Goal: Task Accomplishment & Management: Manage account settings

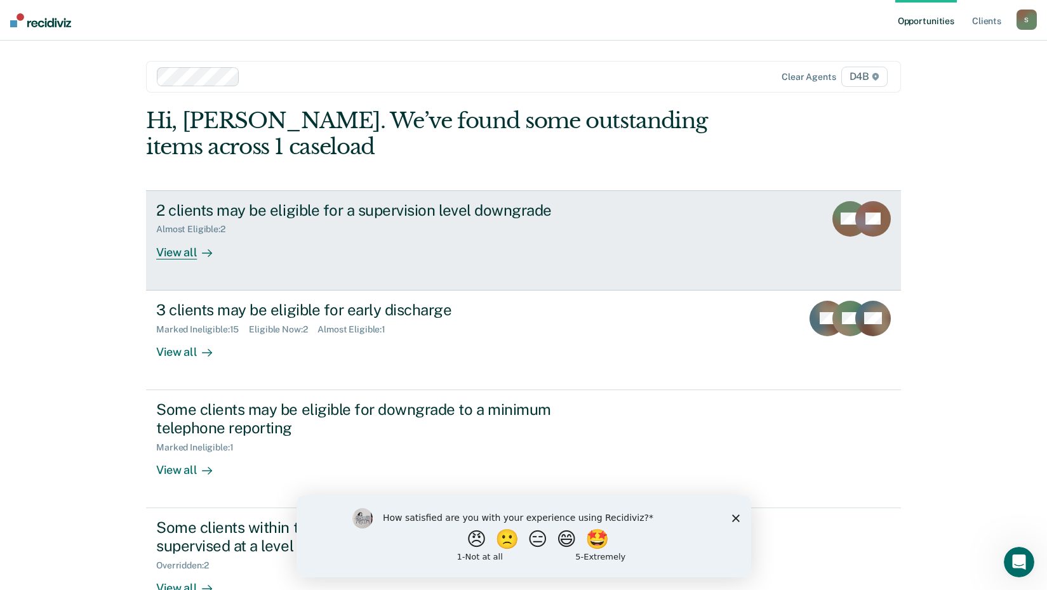
click at [187, 245] on div "View all" at bounding box center [191, 247] width 71 height 25
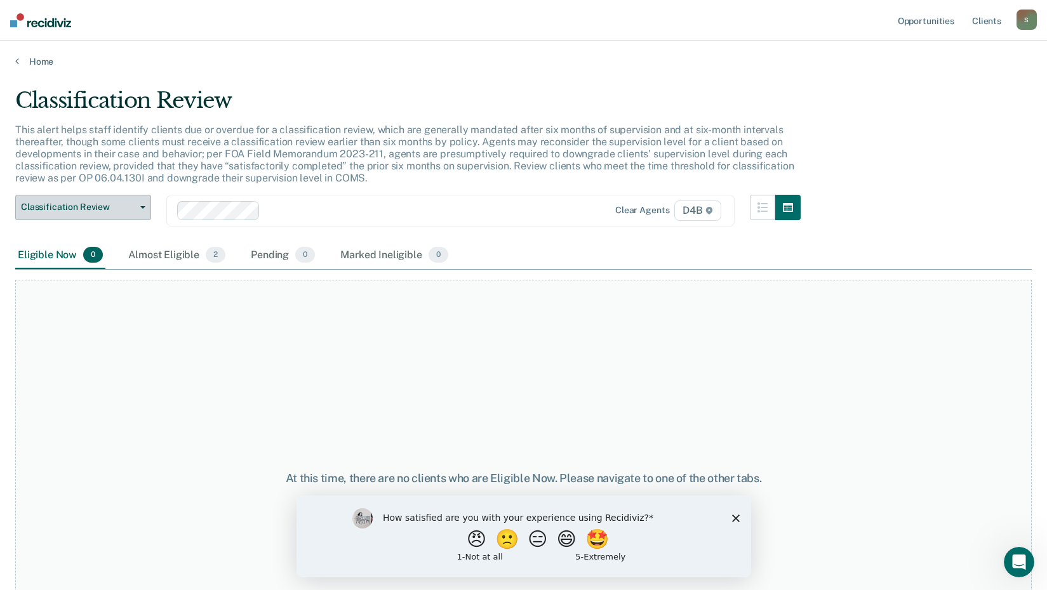
click at [103, 208] on span "Classification Review" at bounding box center [78, 207] width 114 height 11
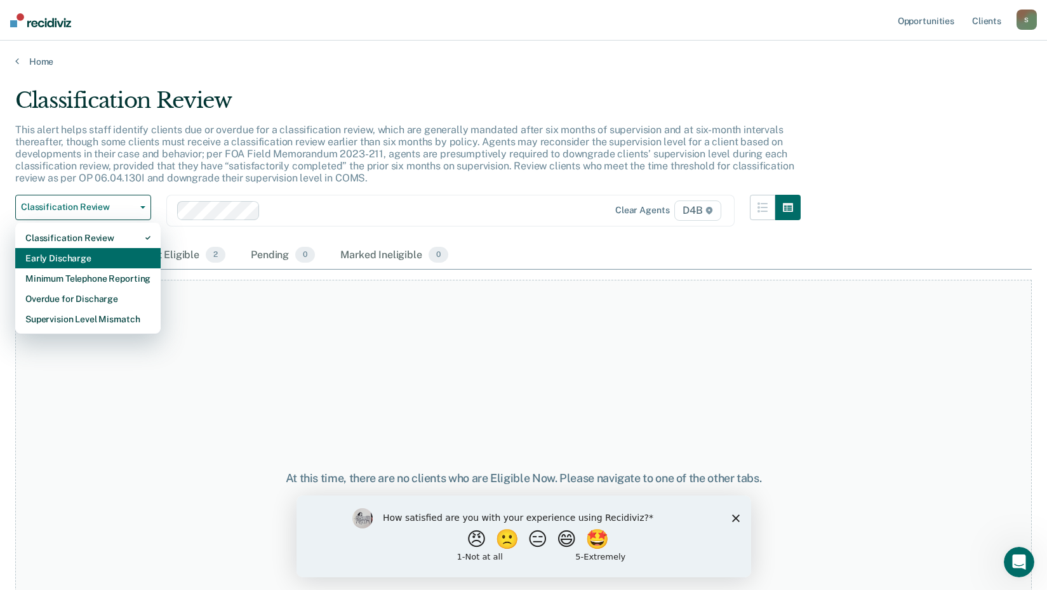
click at [77, 252] on div "Early Discharge" at bounding box center [87, 258] width 125 height 20
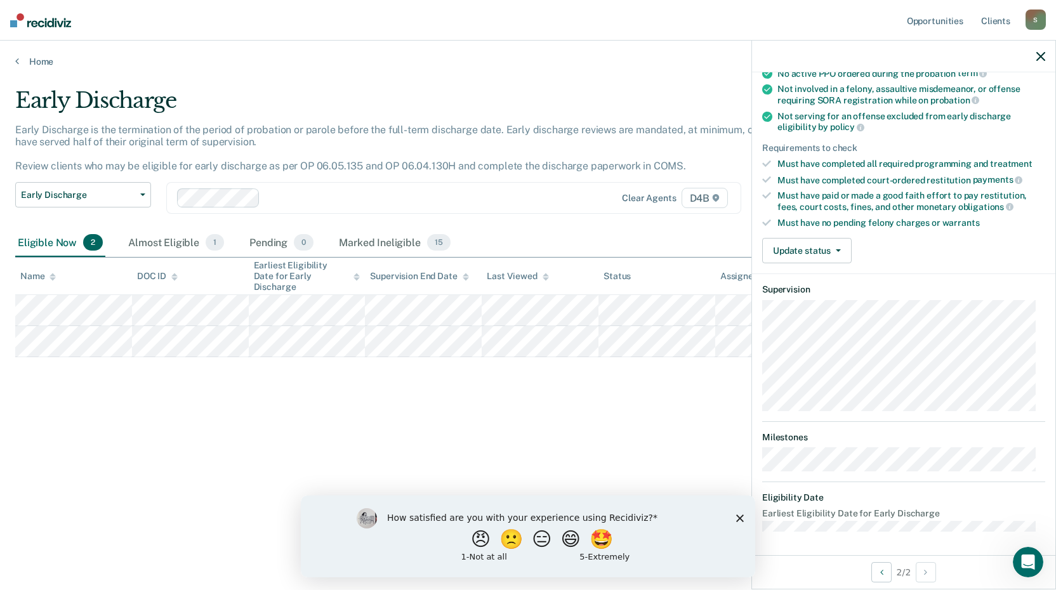
scroll to position [136, 0]
click at [839, 244] on button "Update status" at bounding box center [806, 249] width 89 height 25
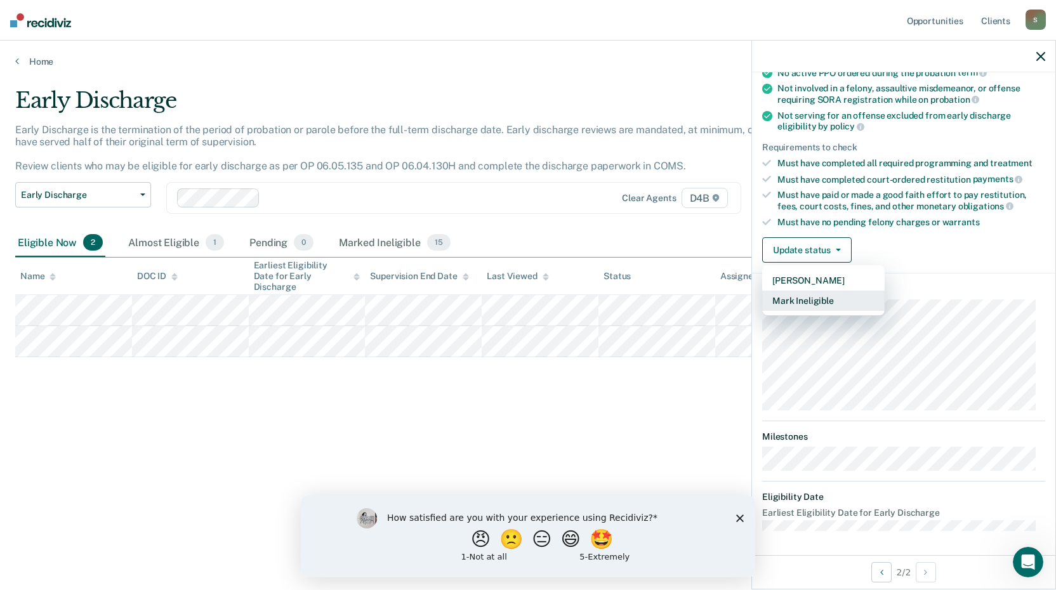
click at [828, 297] on button "Mark Ineligible" at bounding box center [823, 301] width 122 height 20
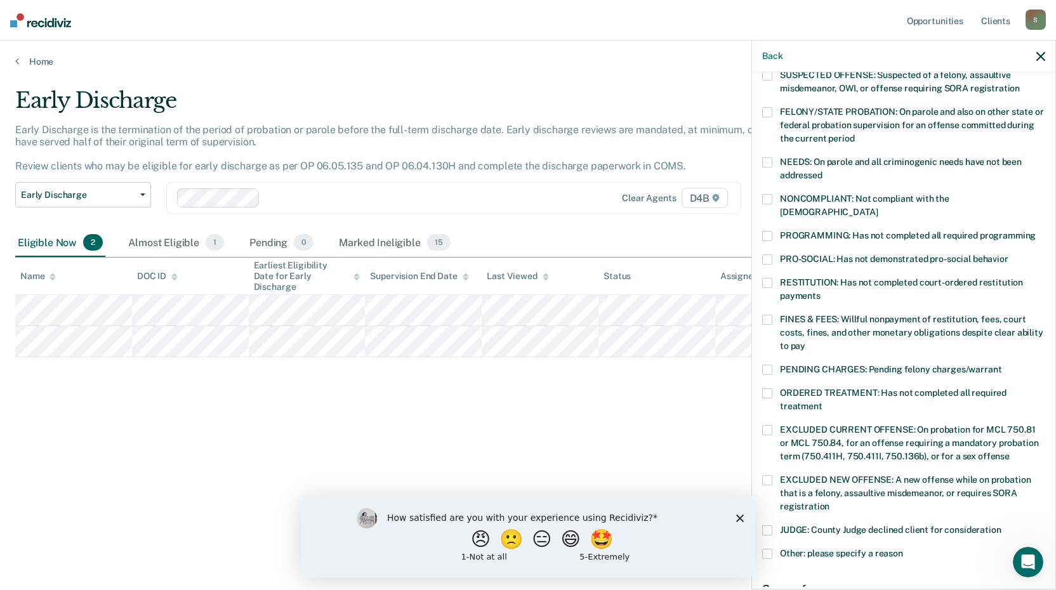
click at [765, 231] on label "PROGRAMMING: Has not completed all required programming" at bounding box center [903, 237] width 283 height 13
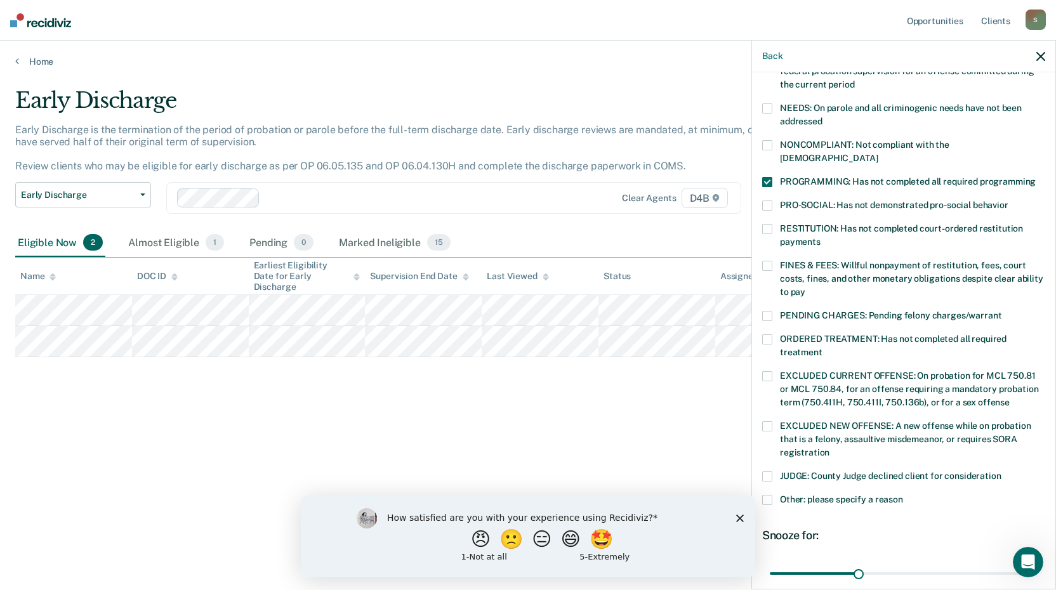
scroll to position [295, 0]
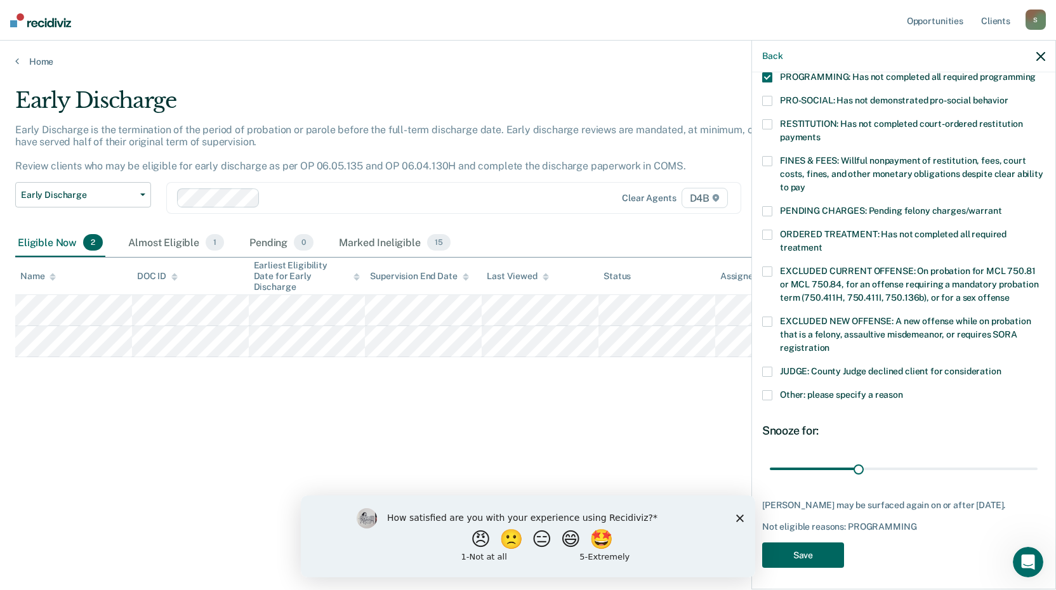
click at [831, 543] on button "Save" at bounding box center [803, 556] width 82 height 26
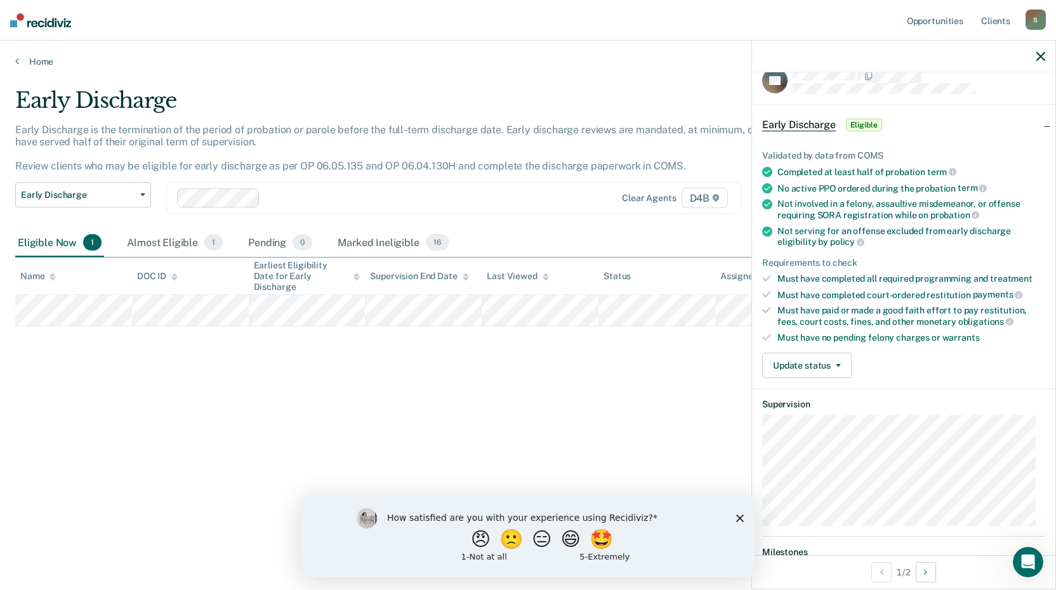
scroll to position [0, 0]
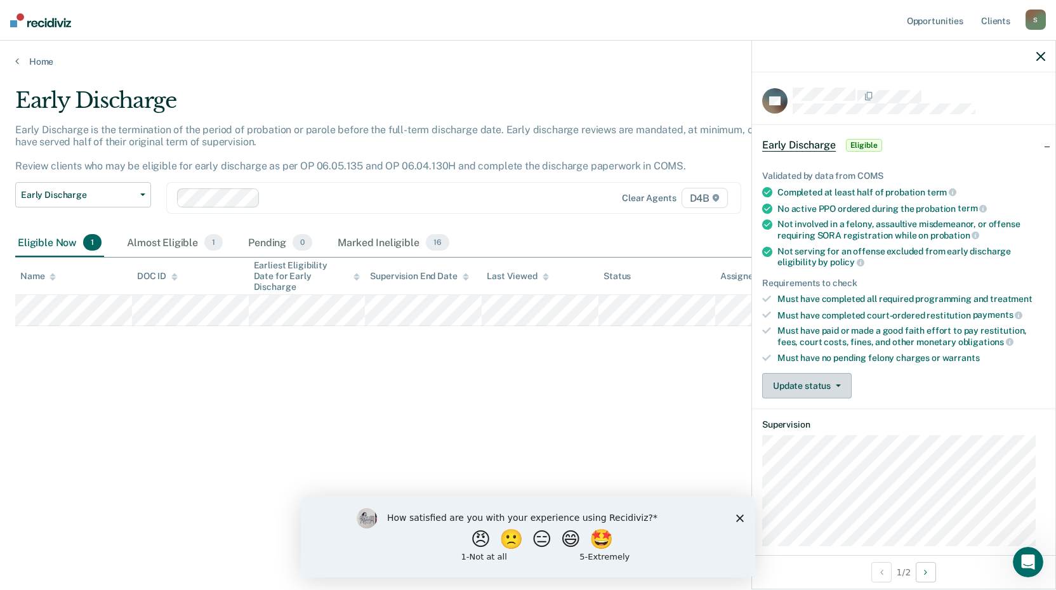
click at [812, 377] on button "Update status" at bounding box center [806, 385] width 89 height 25
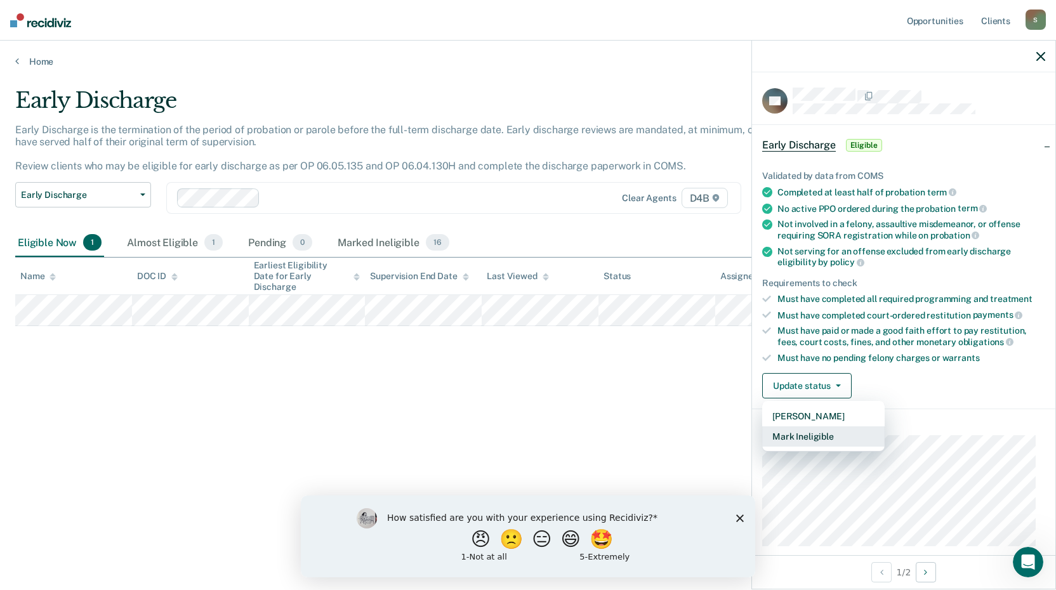
click at [805, 434] on button "Mark Ineligible" at bounding box center [823, 437] width 122 height 20
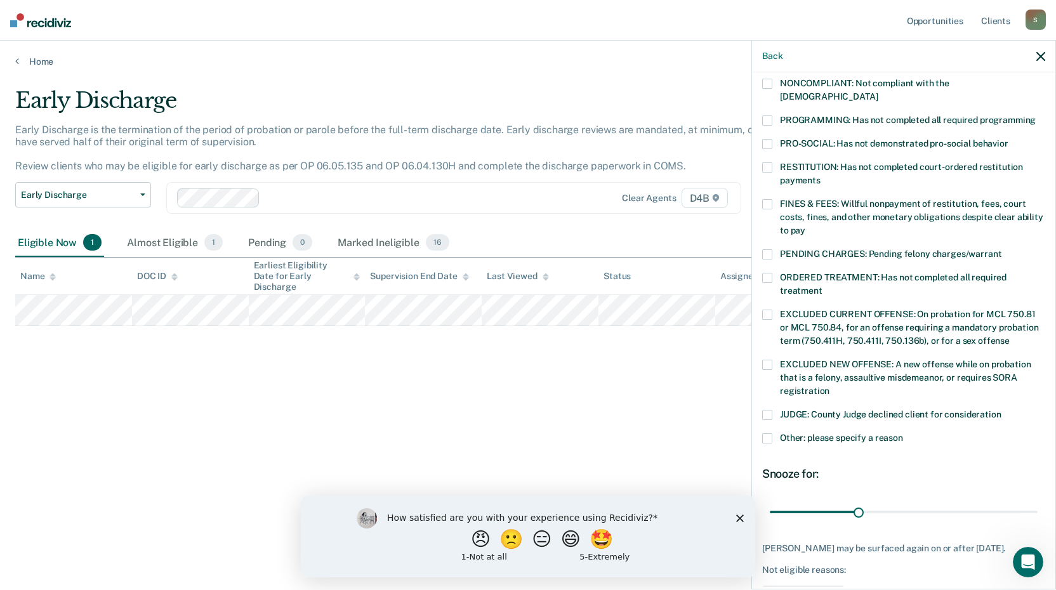
scroll to position [231, 0]
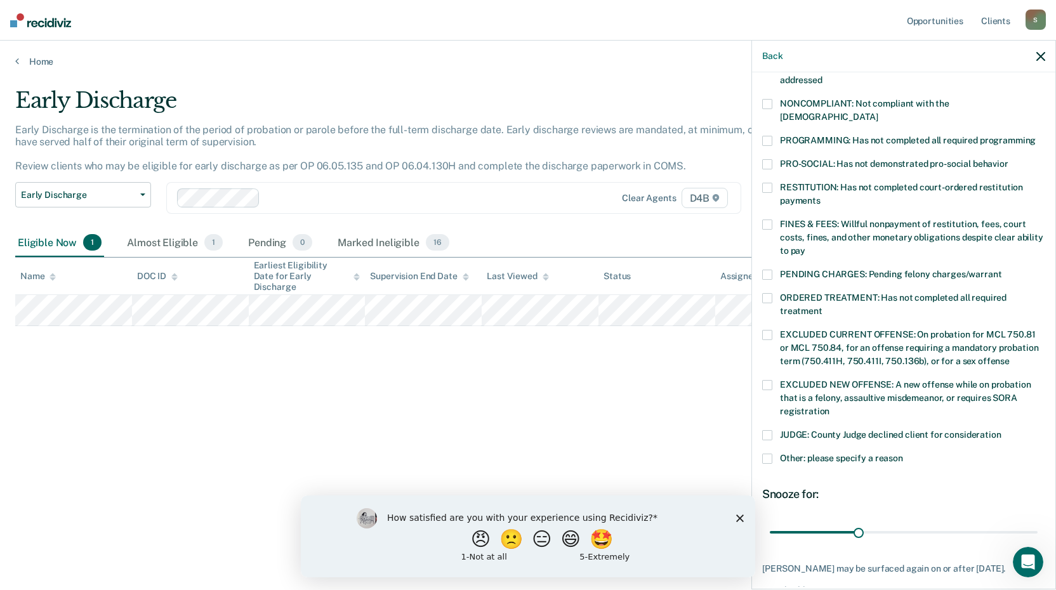
click at [762, 208] on div "JM Which of the following requirements has [PERSON_NAME] not met? [MEDICAL_DATA…" at bounding box center [903, 329] width 303 height 515
click at [768, 220] on label "FINES & FEES: Willful nonpayment of restitution, fees, court costs, fines, and …" at bounding box center [903, 240] width 283 height 40
drag, startPoint x: 854, startPoint y: 516, endPoint x: 1021, endPoint y: 505, distance: 167.3
type input "89"
click at [1021, 521] on input "range" at bounding box center [904, 532] width 268 height 22
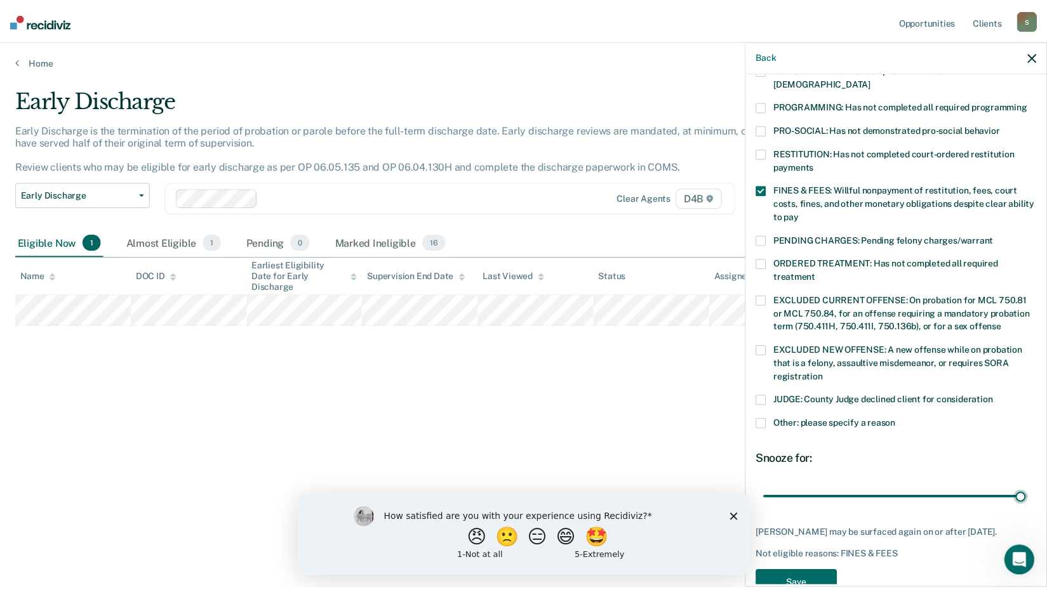
scroll to position [284, 0]
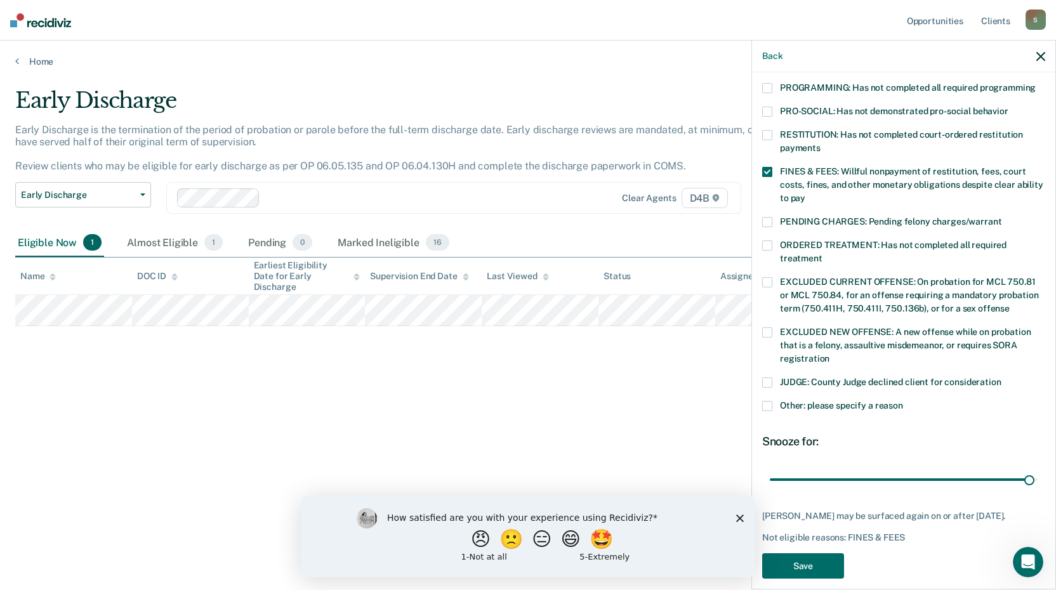
click at [844, 548] on div "JM Which of the following requirements has [PERSON_NAME] not met? [MEDICAL_DATA…" at bounding box center [903, 195] width 283 height 783
click at [821, 557] on button "Save" at bounding box center [803, 566] width 82 height 26
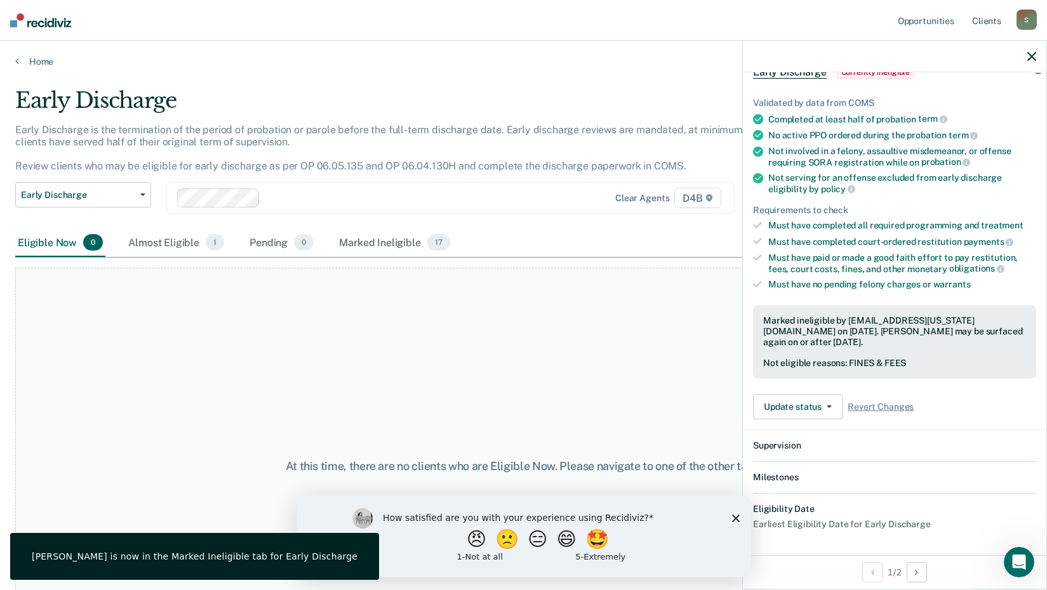
scroll to position [230, 0]
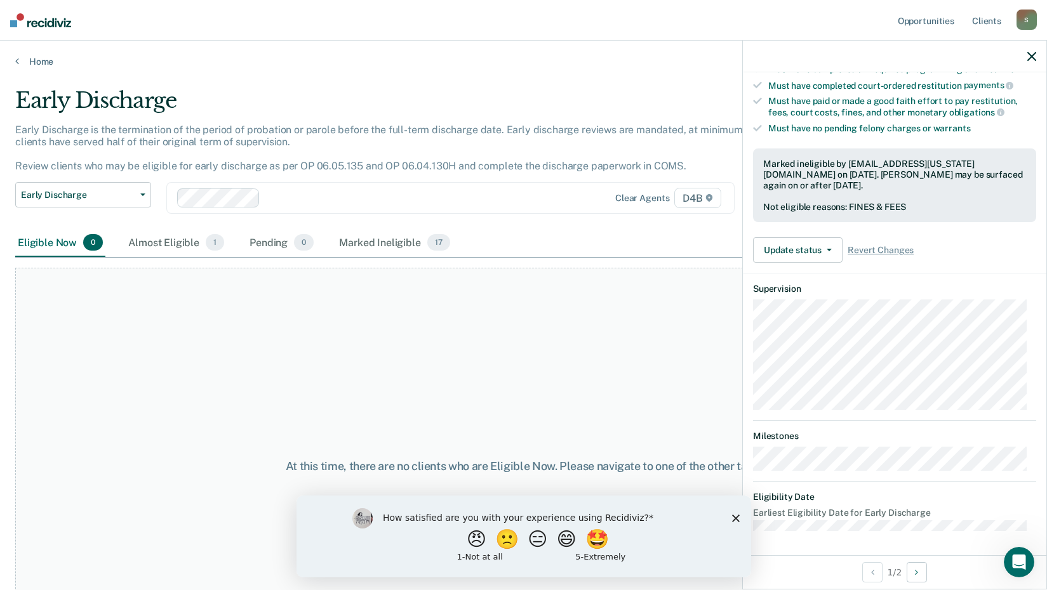
click at [1036, 58] on div at bounding box center [894, 57] width 303 height 32
